Goal: Information Seeking & Learning: Learn about a topic

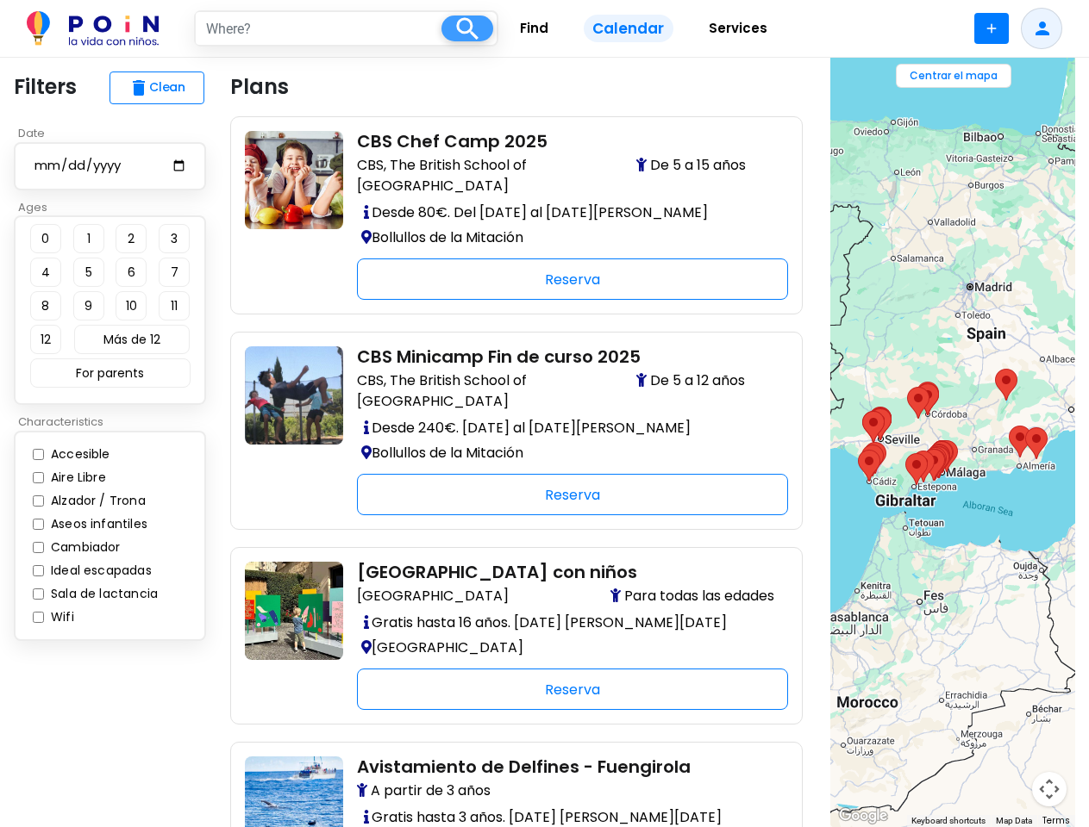
click at [467, 28] on span at bounding box center [467, 29] width 52 height 26
click at [991, 28] on span at bounding box center [991, 28] width 34 height 31
click at [1041, 28] on span at bounding box center [1040, 28] width 41 height 41
click at [157, 88] on button "delete Clean" at bounding box center [156, 88] width 95 height 33
click at [46, 239] on button "0" at bounding box center [45, 238] width 31 height 29
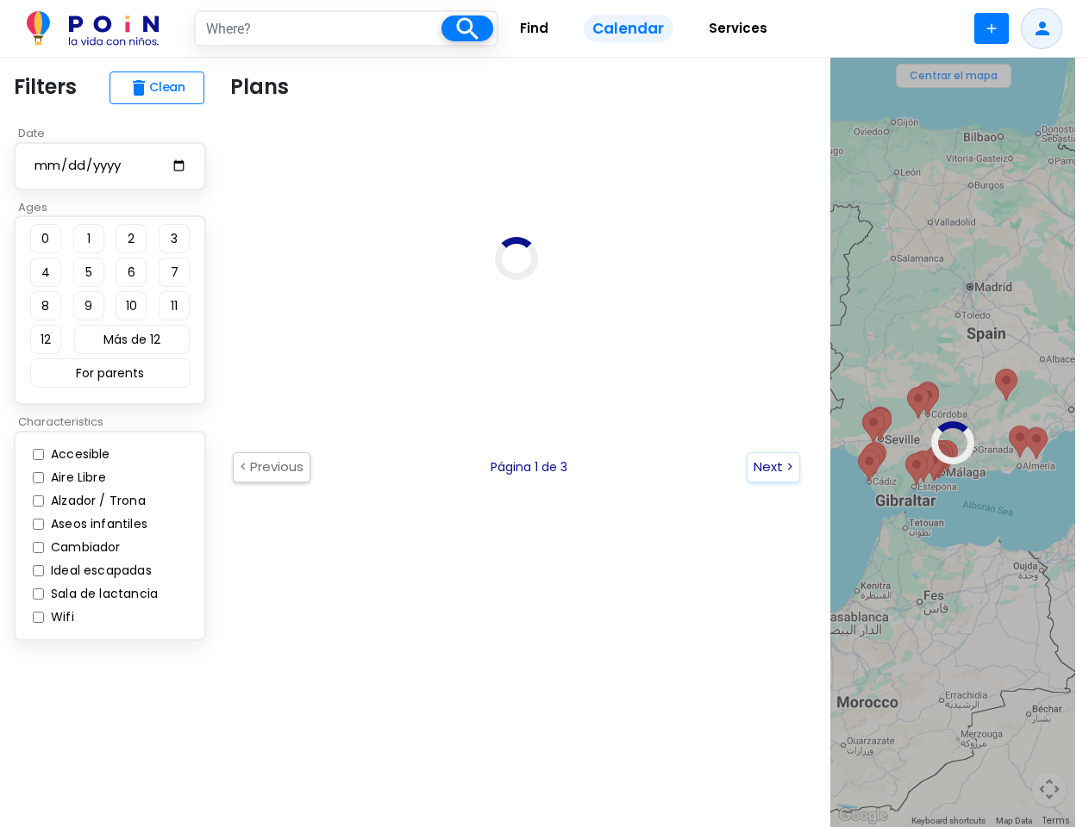
click at [89, 239] on button "1" at bounding box center [88, 238] width 31 height 29
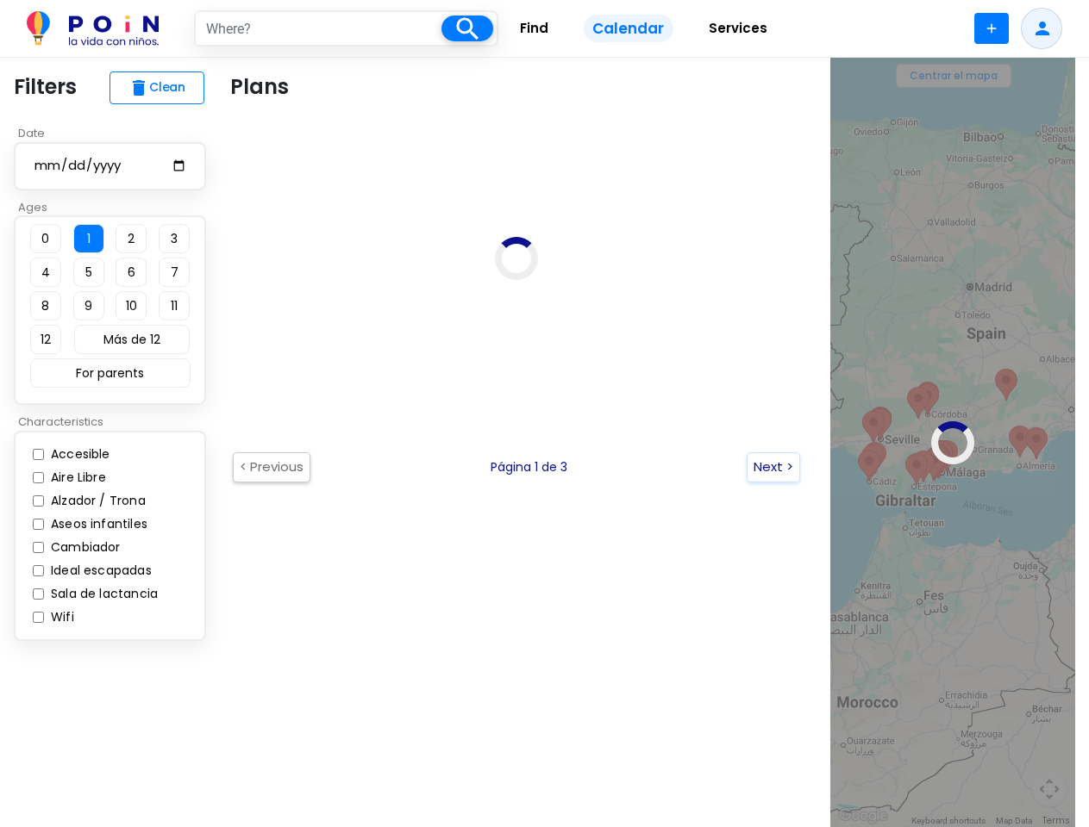
click at [131, 239] on button "2" at bounding box center [130, 238] width 31 height 29
click at [174, 239] on button "3" at bounding box center [174, 238] width 31 height 29
click at [46, 272] on button "4" at bounding box center [45, 272] width 31 height 29
click at [89, 272] on button "5" at bounding box center [88, 272] width 31 height 29
